Goal: Information Seeking & Learning: Understand process/instructions

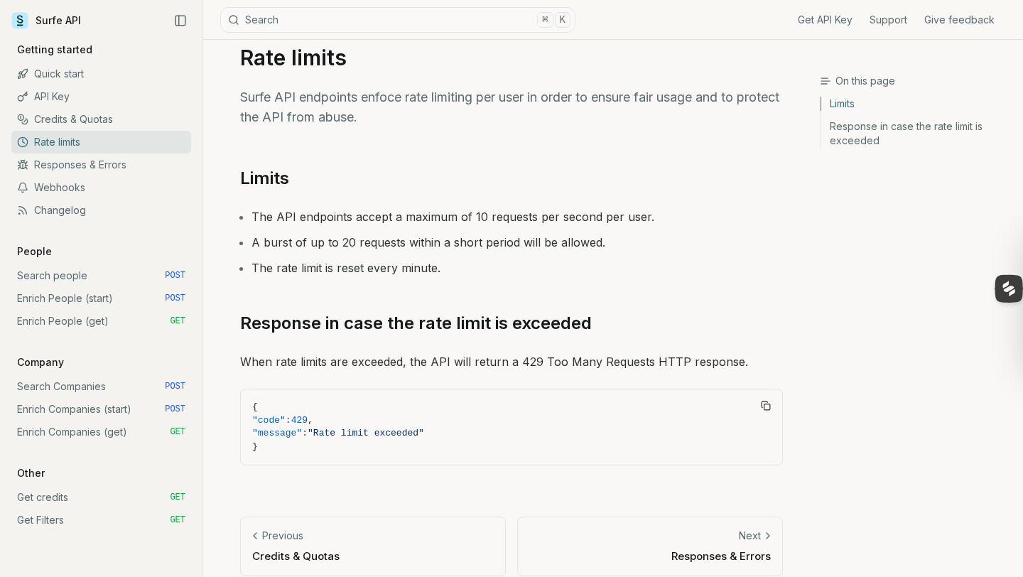
scroll to position [31, 0]
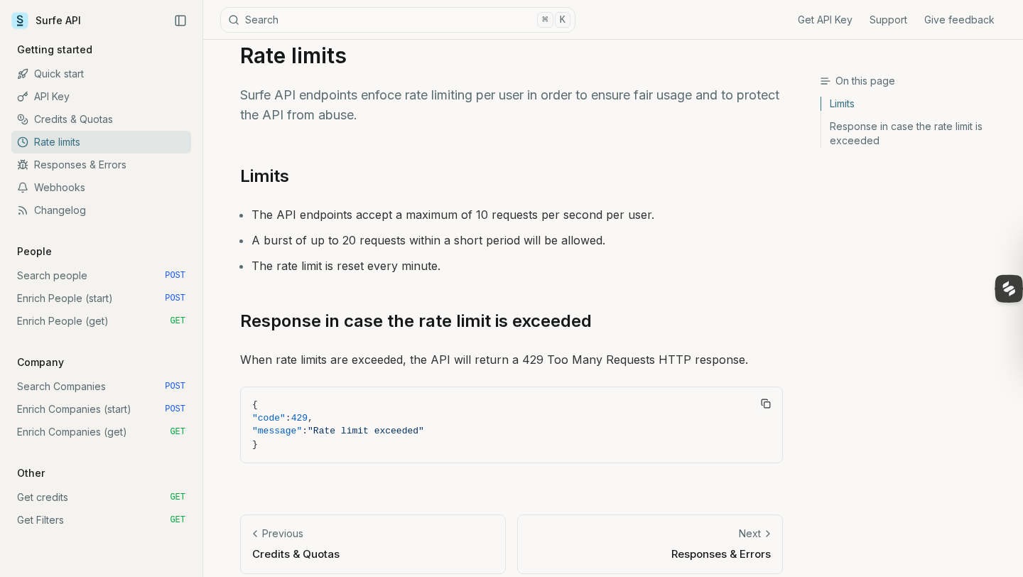
click at [66, 187] on link "Webhooks" at bounding box center [101, 187] width 180 height 23
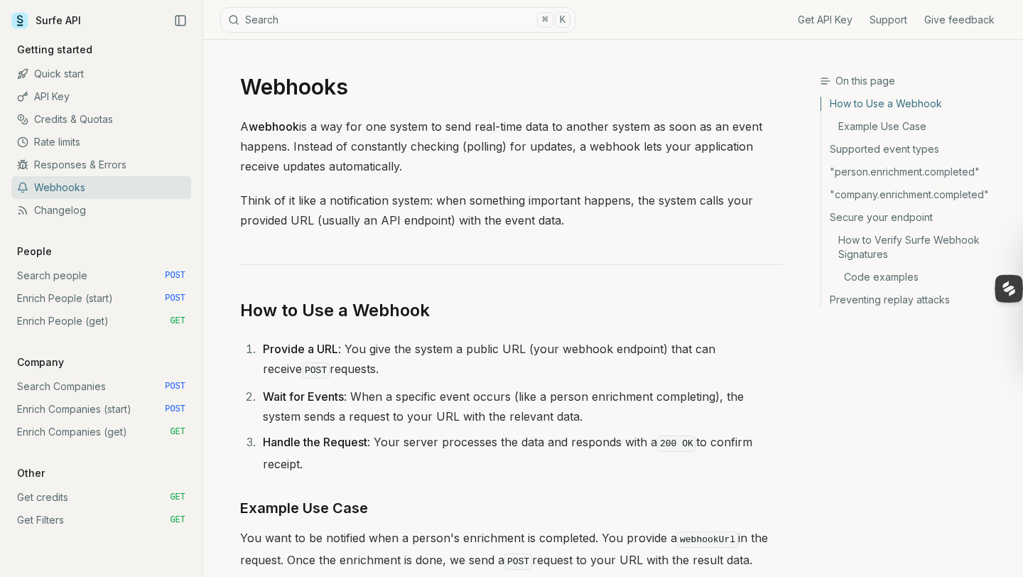
click at [60, 146] on link "Rate limits" at bounding box center [101, 142] width 180 height 23
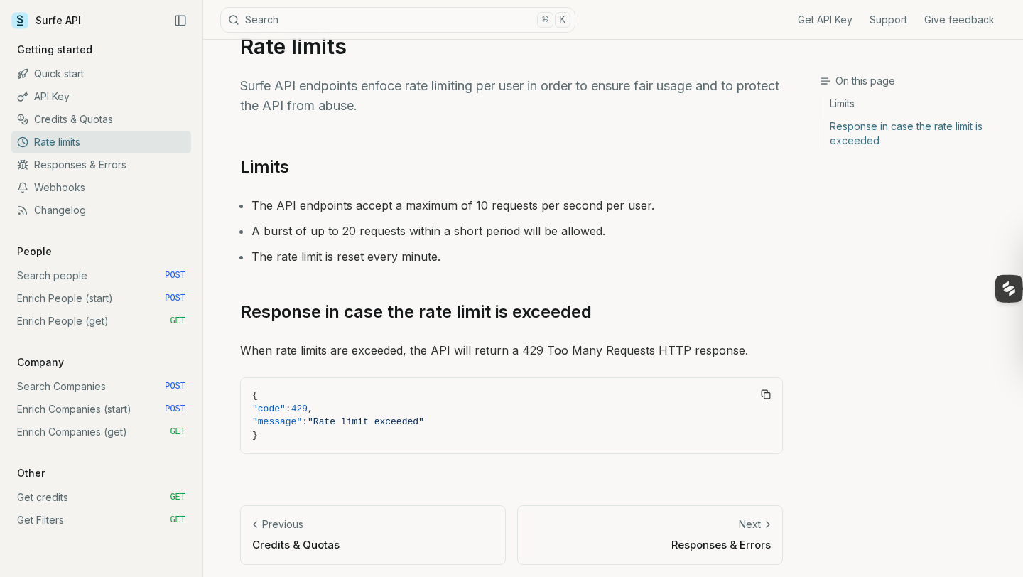
scroll to position [45, 0]
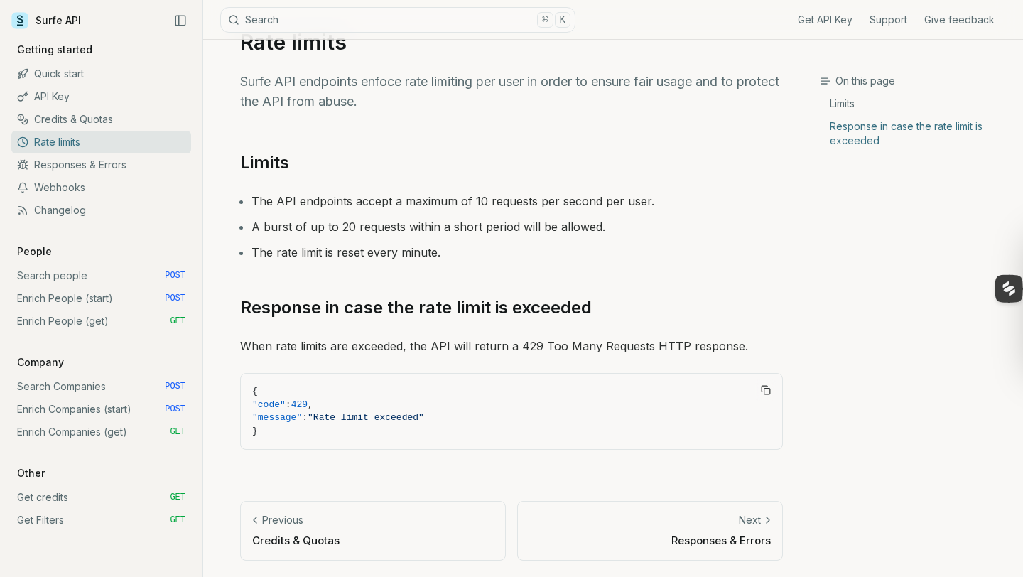
click at [47, 75] on link "Quick start" at bounding box center [101, 73] width 180 height 23
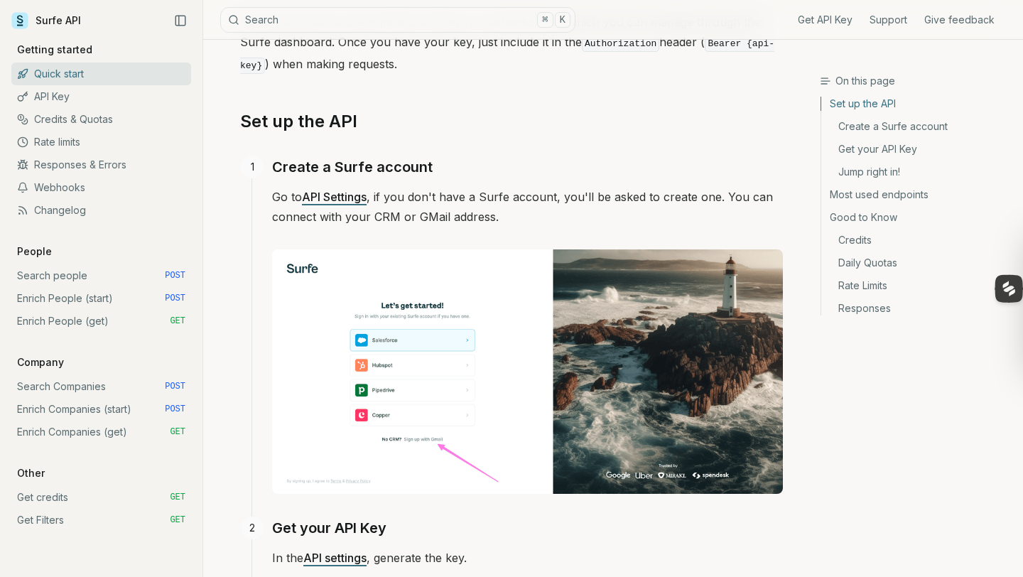
scroll to position [183, 0]
click at [67, 302] on link "Enrich People (start) POST" at bounding box center [101, 298] width 180 height 23
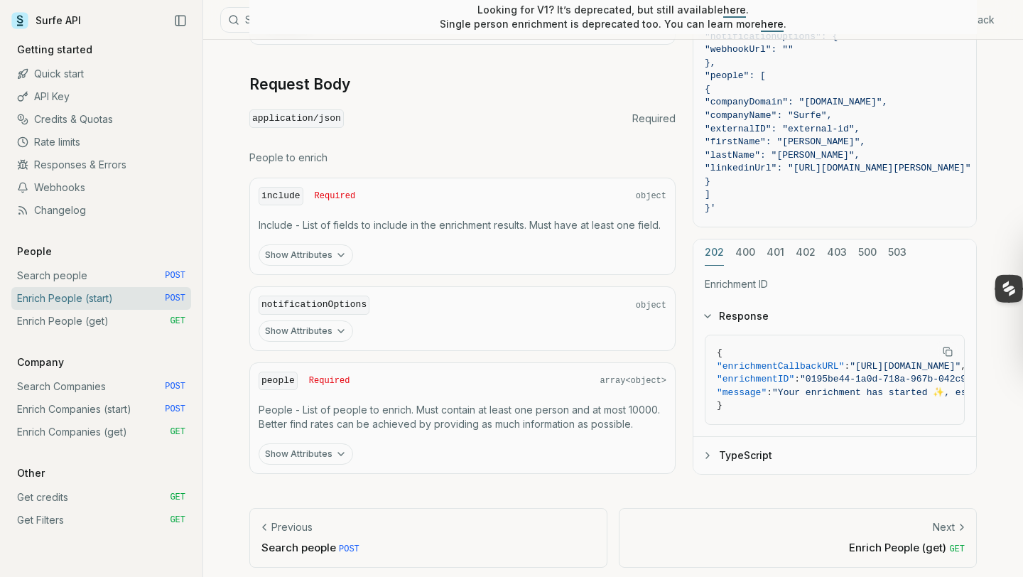
scroll to position [589, 0]
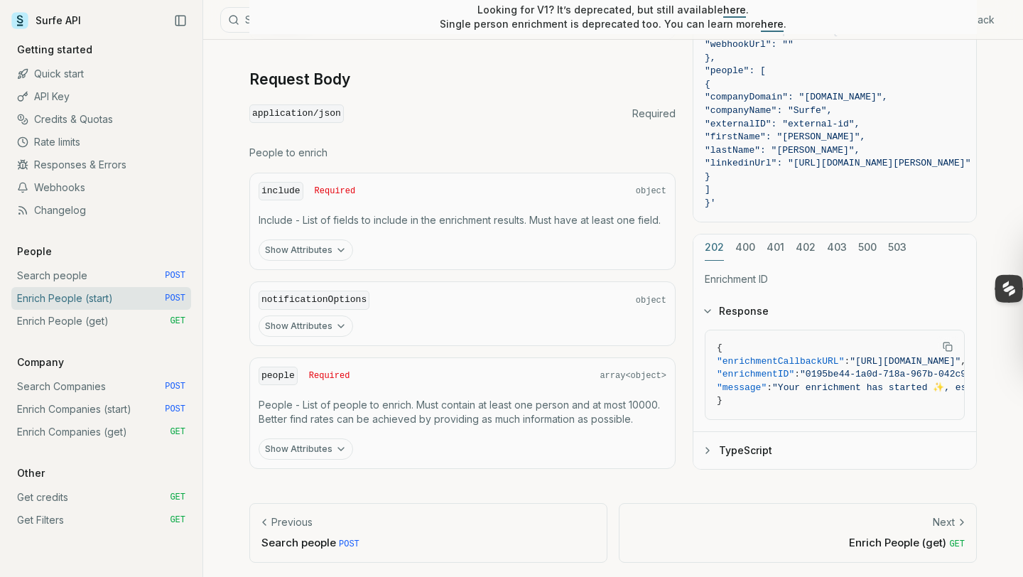
click at [330, 447] on button "Show Attributes" at bounding box center [306, 448] width 94 height 21
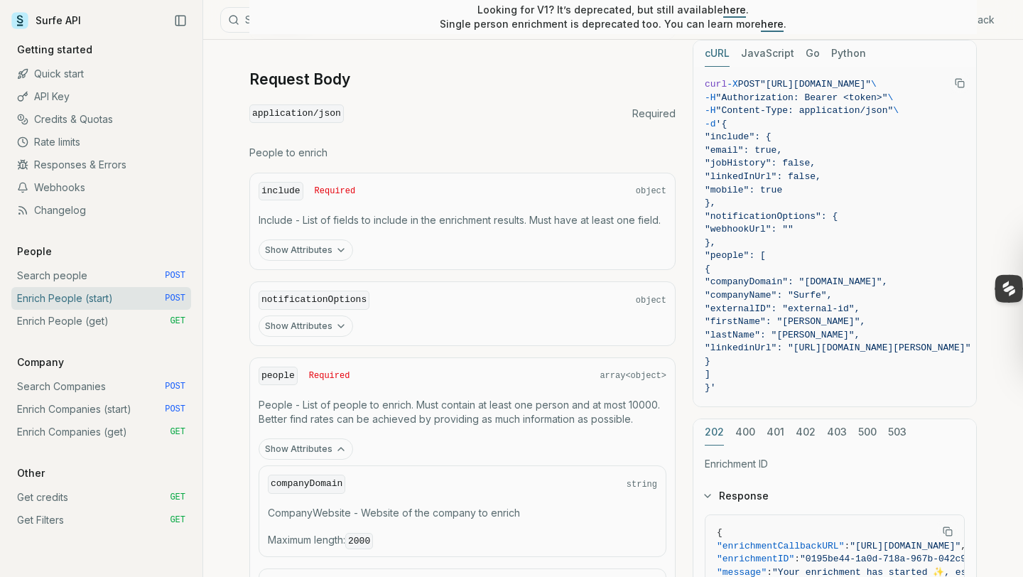
click at [335, 450] on icon "button" at bounding box center [340, 448] width 11 height 11
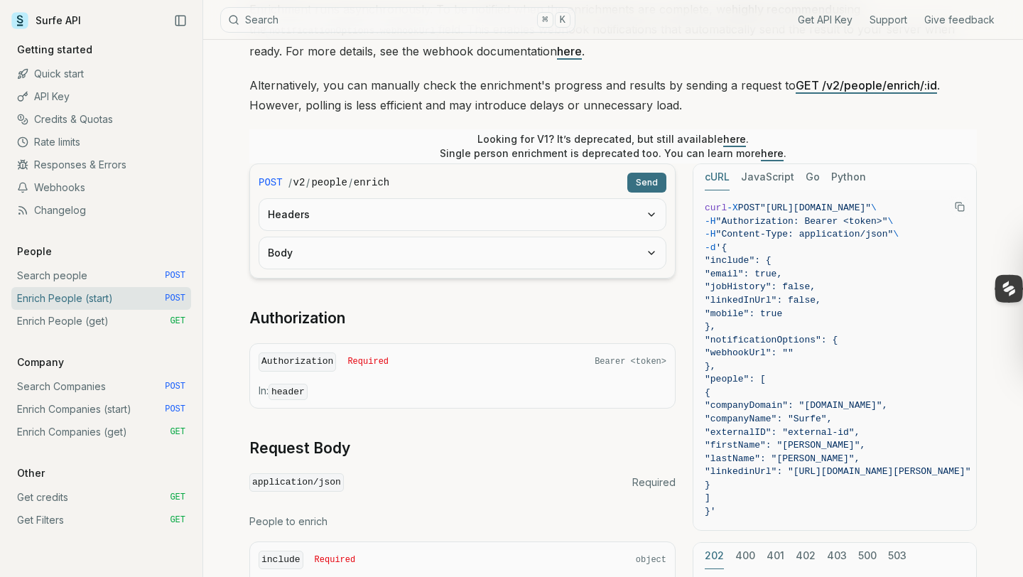
scroll to position [0, 0]
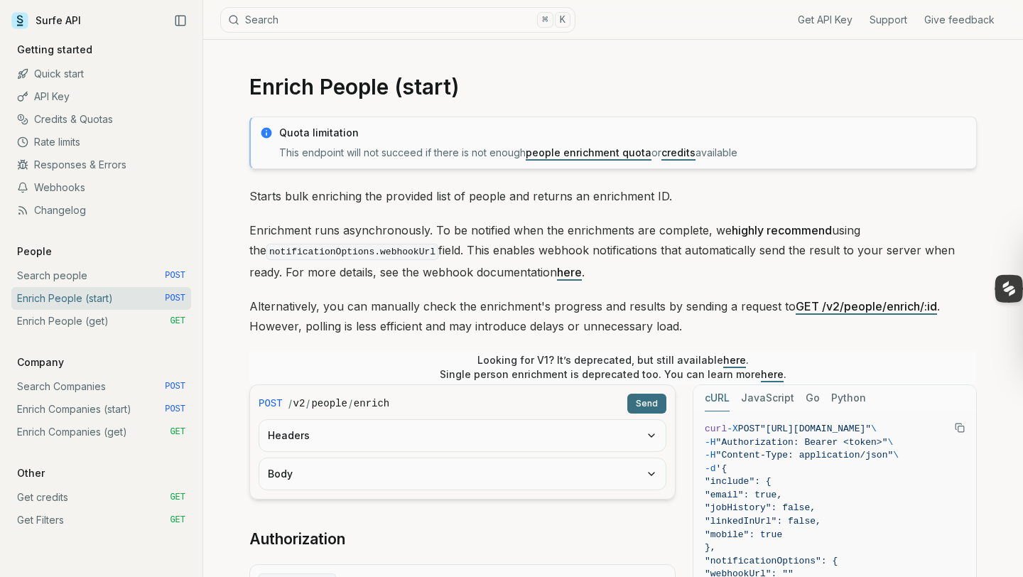
click at [49, 322] on link "Enrich People (get) GET" at bounding box center [101, 321] width 180 height 23
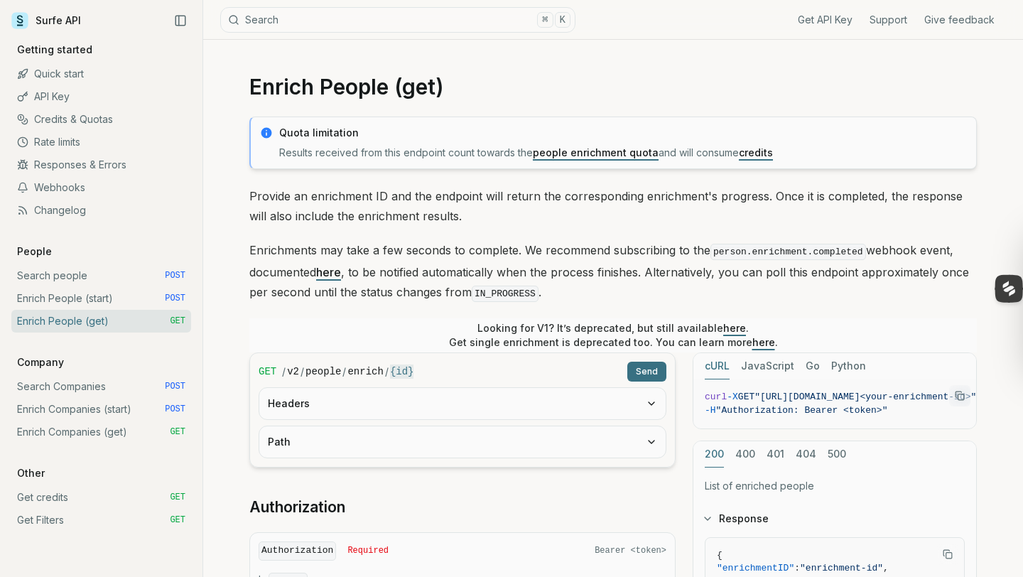
click at [96, 300] on link "Enrich People (start) POST" at bounding box center [101, 298] width 180 height 23
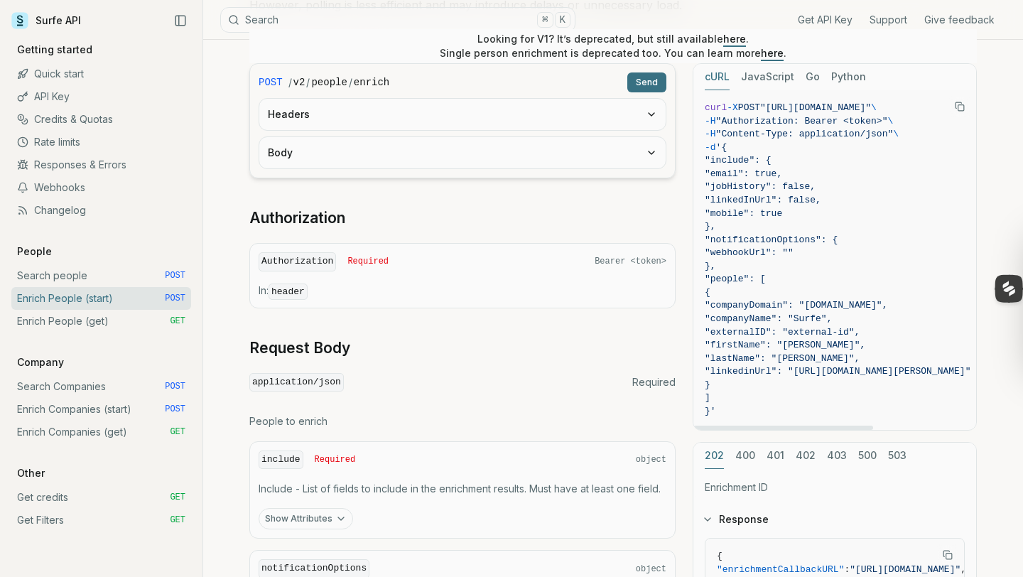
scroll to position [423, 0]
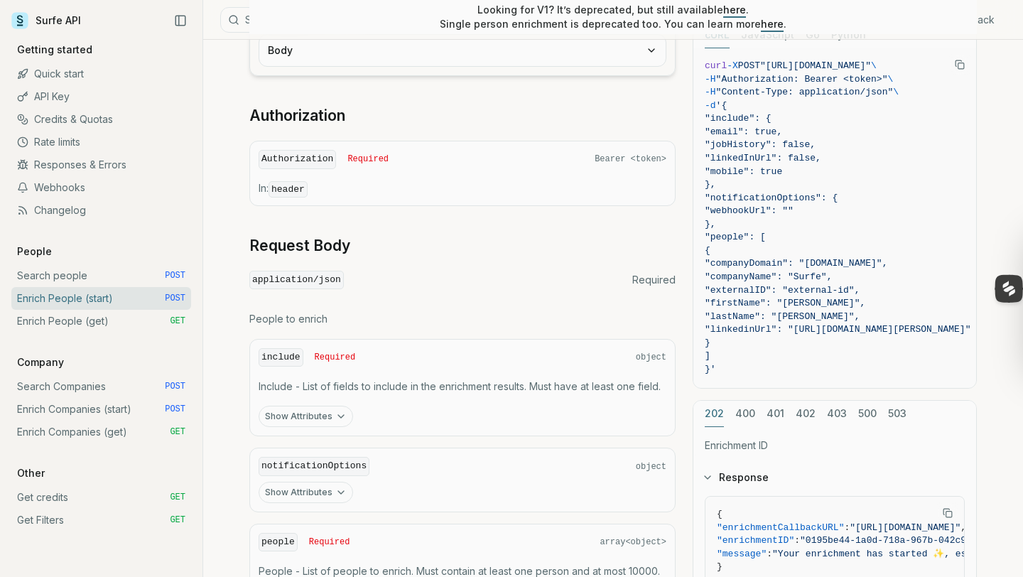
click at [104, 317] on link "Enrich People (get) GET" at bounding box center [101, 321] width 180 height 23
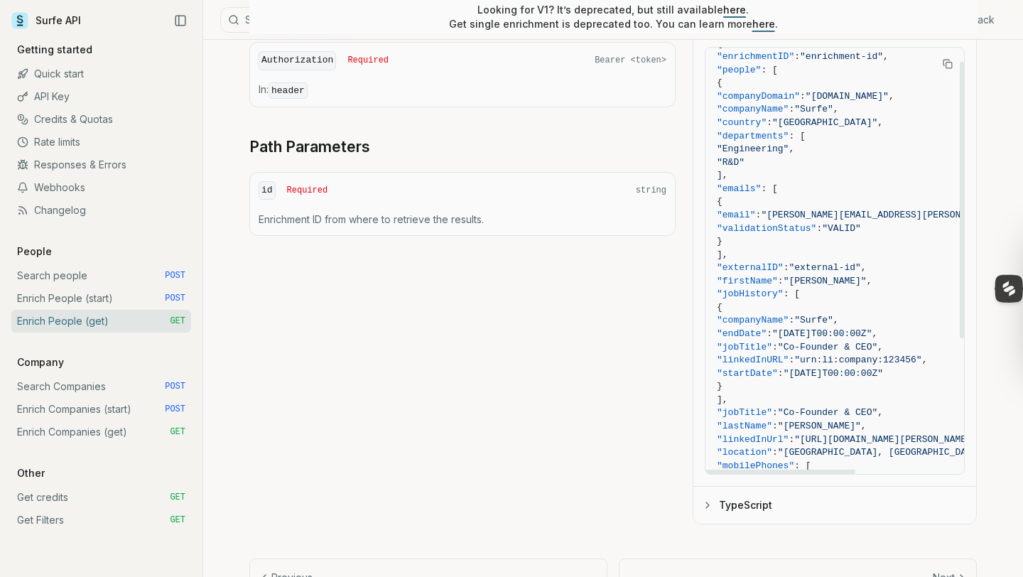
click at [861, 225] on span ""VALID"" at bounding box center [841, 228] width 39 height 11
click at [891, 236] on span "}" at bounding box center [897, 241] width 360 height 13
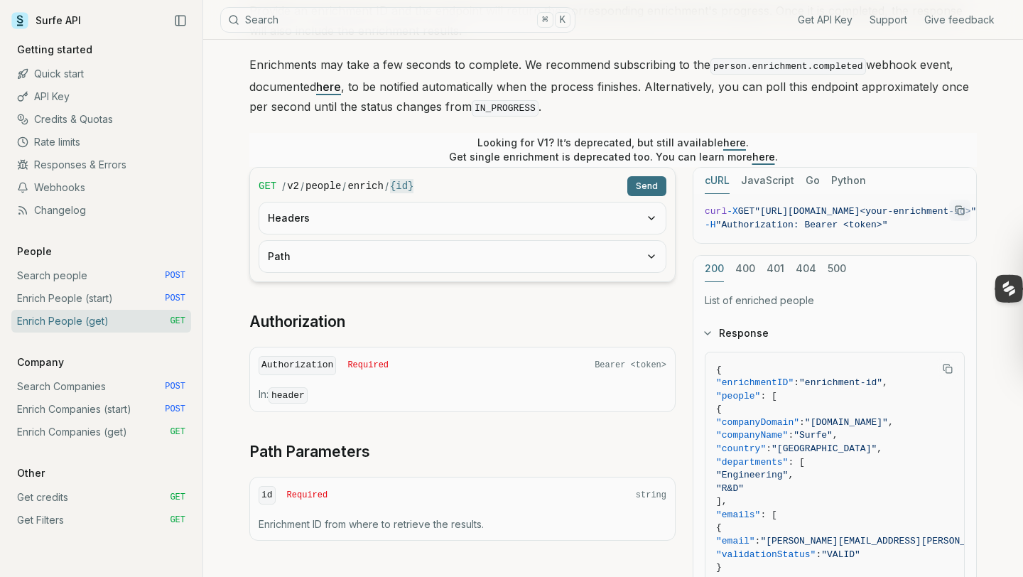
click at [548, 219] on button "Headers" at bounding box center [462, 217] width 406 height 31
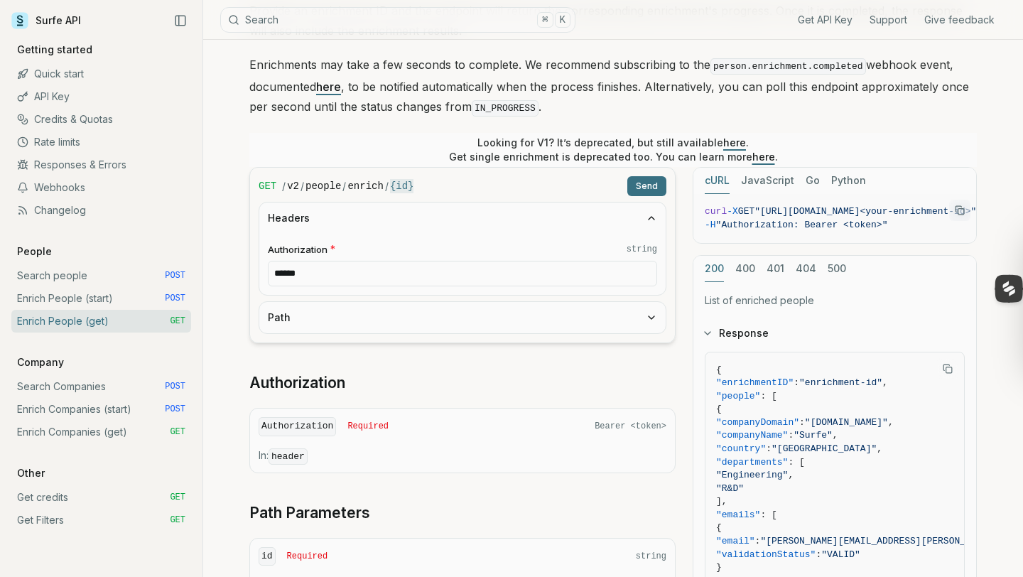
click at [542, 321] on button "Path" at bounding box center [462, 317] width 406 height 31
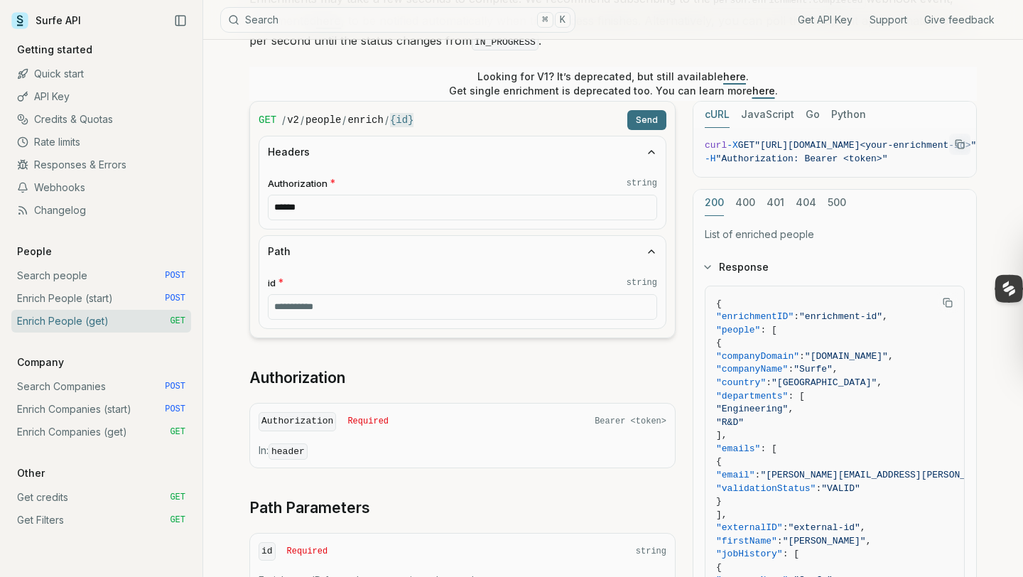
click at [107, 300] on link "Enrich People (start) POST" at bounding box center [101, 298] width 180 height 23
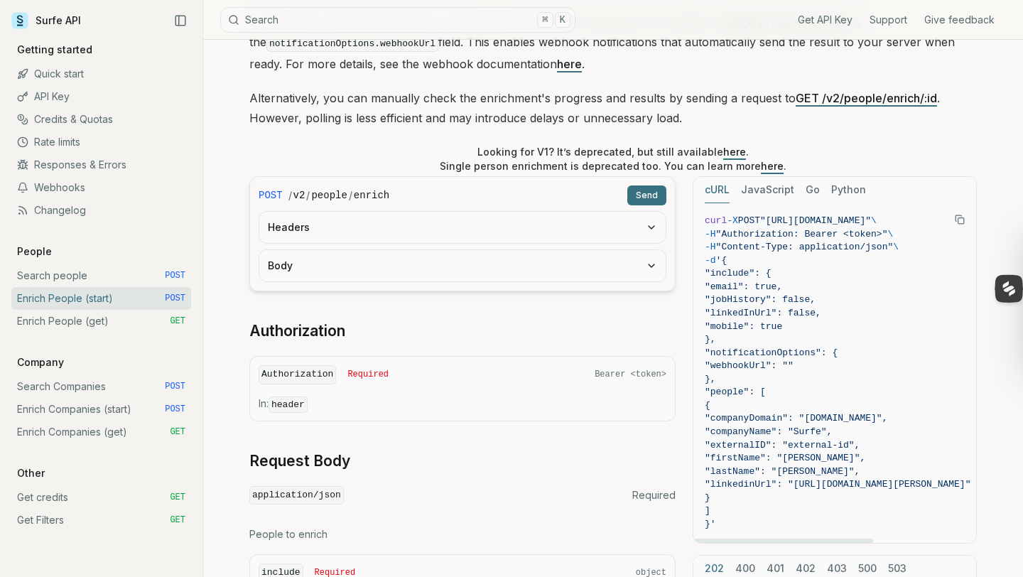
scroll to position [210, 0]
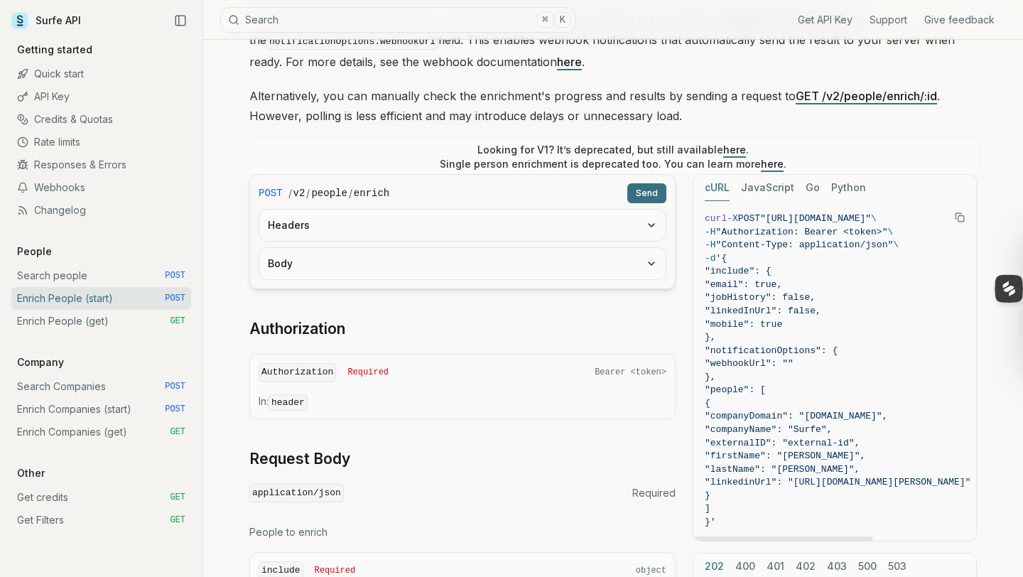
click at [131, 321] on link "Enrich People (get) GET" at bounding box center [101, 321] width 180 height 23
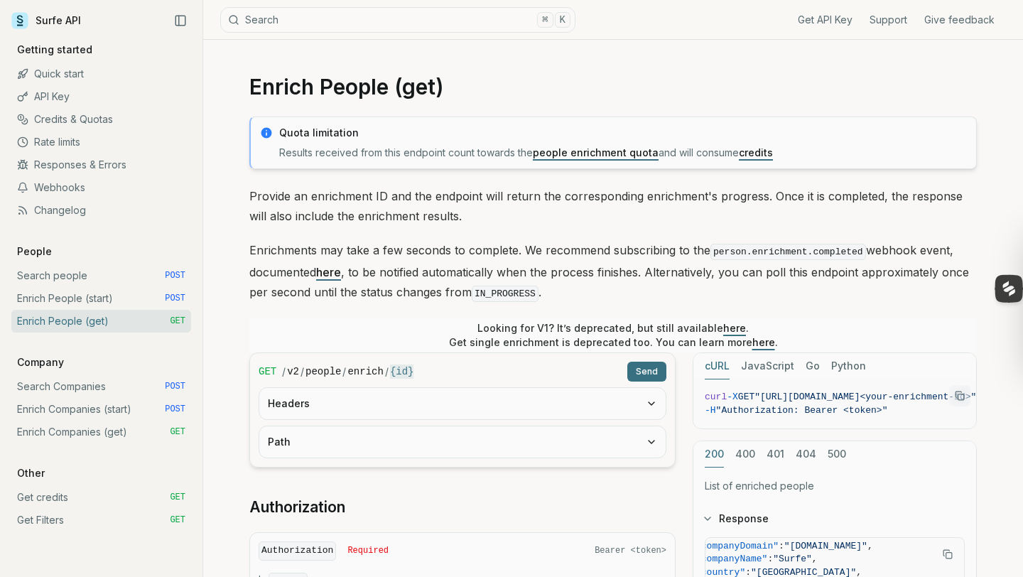
click at [761, 148] on link "credits" at bounding box center [756, 152] width 34 height 12
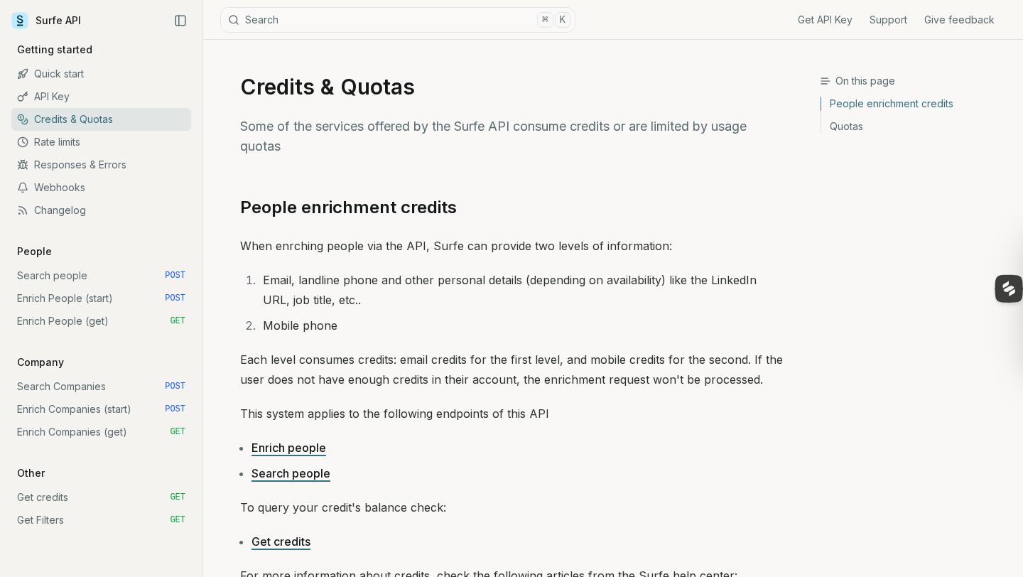
click at [836, 23] on link "Get API Key" at bounding box center [825, 20] width 55 height 14
